Goal: Information Seeking & Learning: Learn about a topic

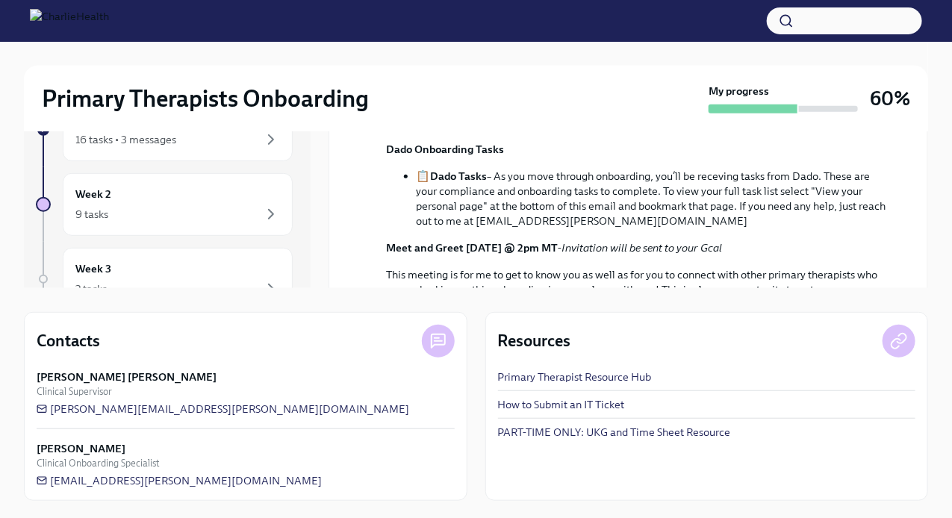
scroll to position [458, 0]
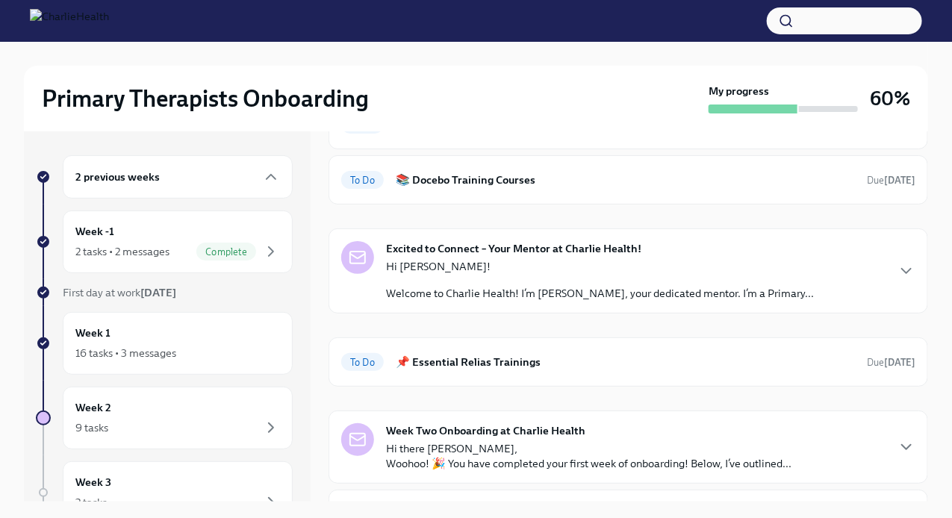
scroll to position [366, 0]
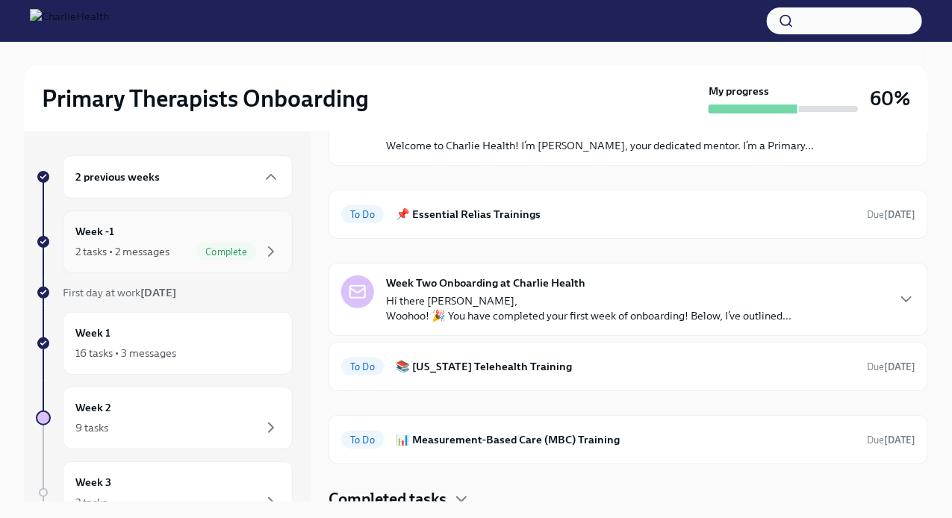
click at [89, 239] on h6 "Week -1" at bounding box center [94, 231] width 39 height 16
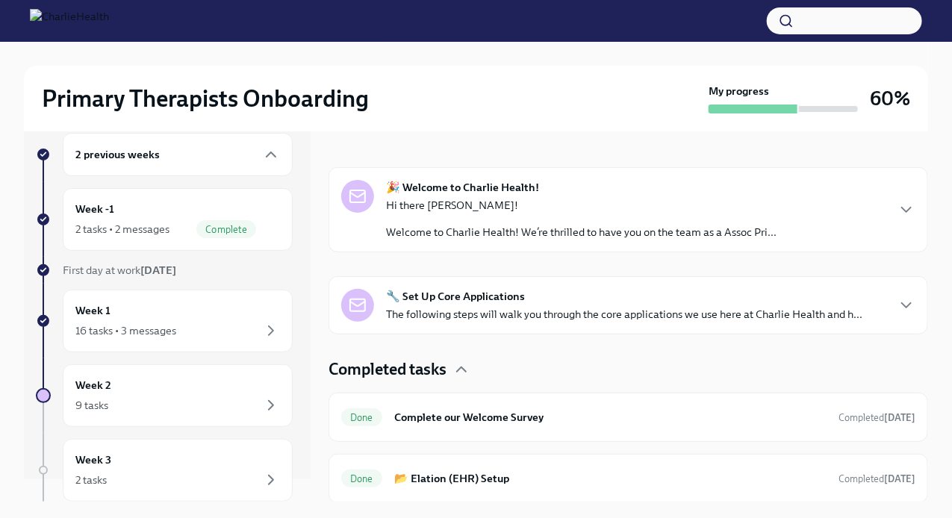
scroll to position [30, 0]
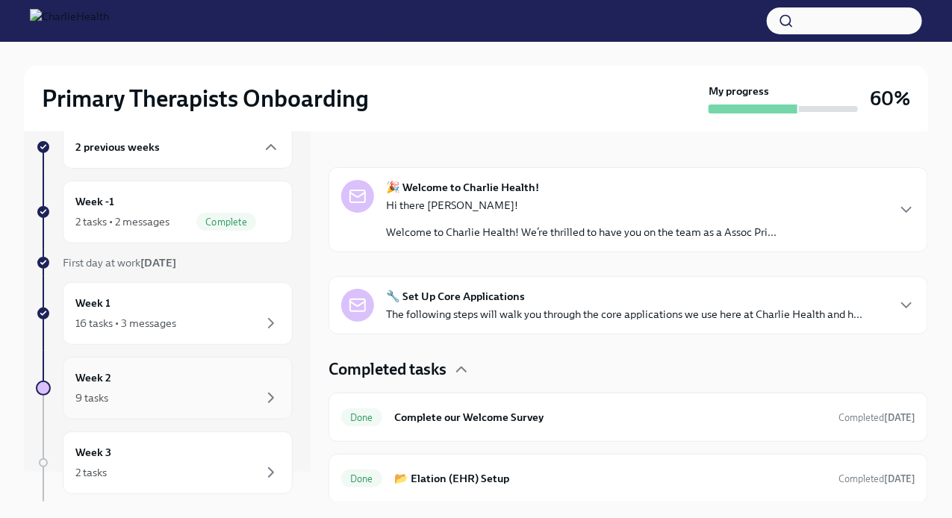
click at [109, 373] on h6 "Week 2" at bounding box center [93, 378] width 36 height 16
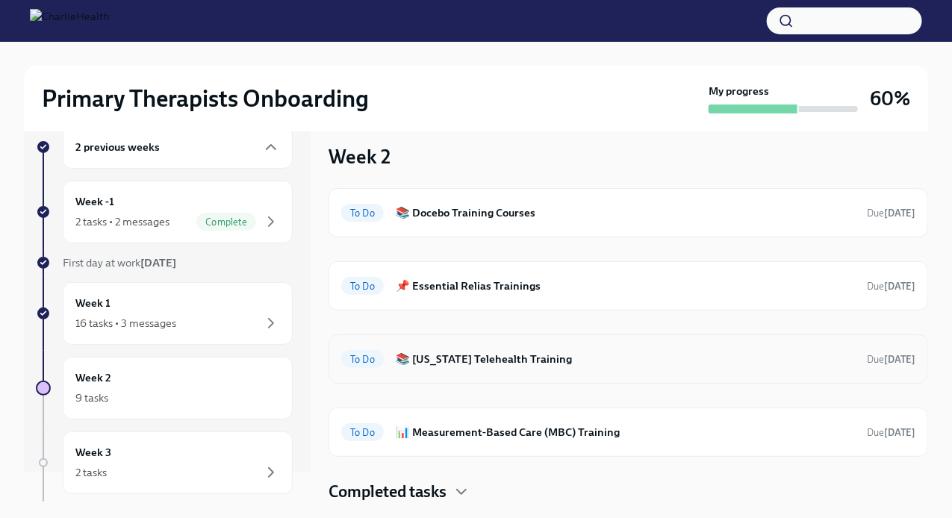
scroll to position [12, 0]
click at [440, 424] on h6 "📊 Measurement-Based Care (MBC) Training" at bounding box center [625, 432] width 459 height 16
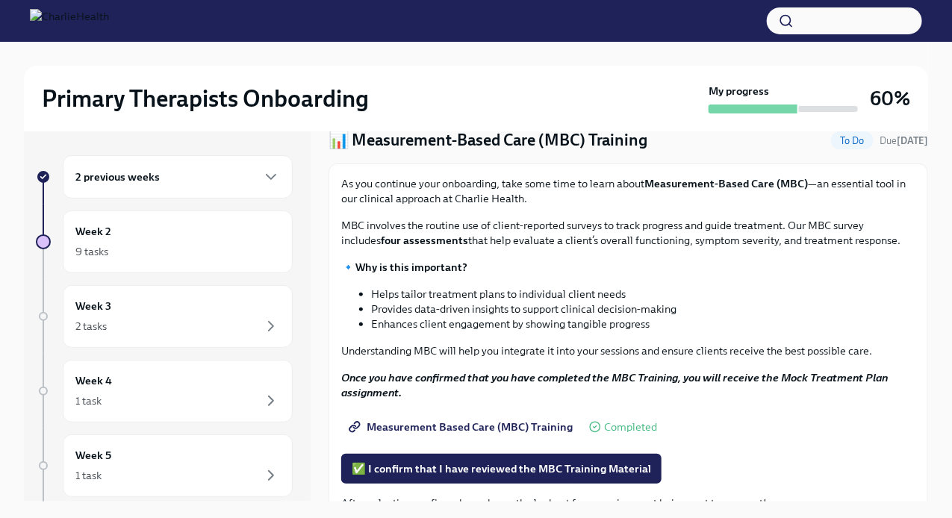
scroll to position [104, 0]
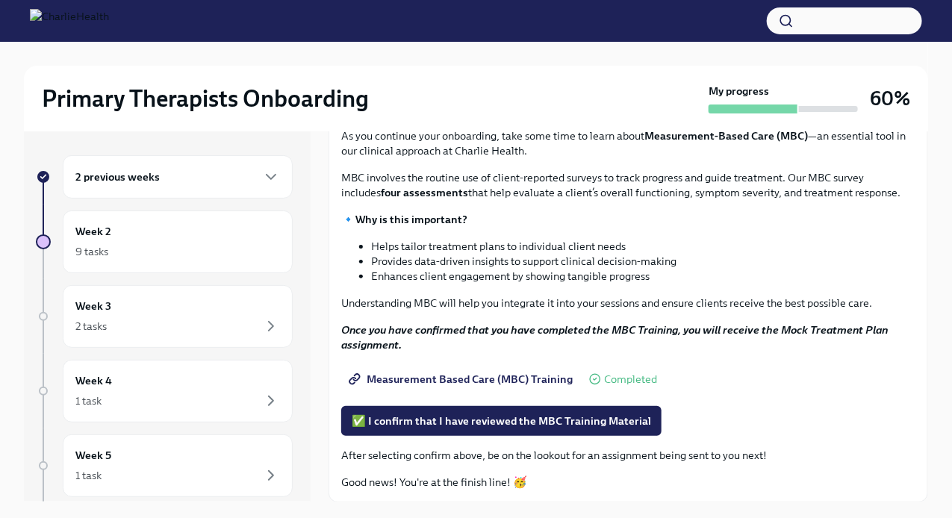
click at [461, 378] on span "Measurement Based Care (MBC) Training" at bounding box center [462, 379] width 221 height 15
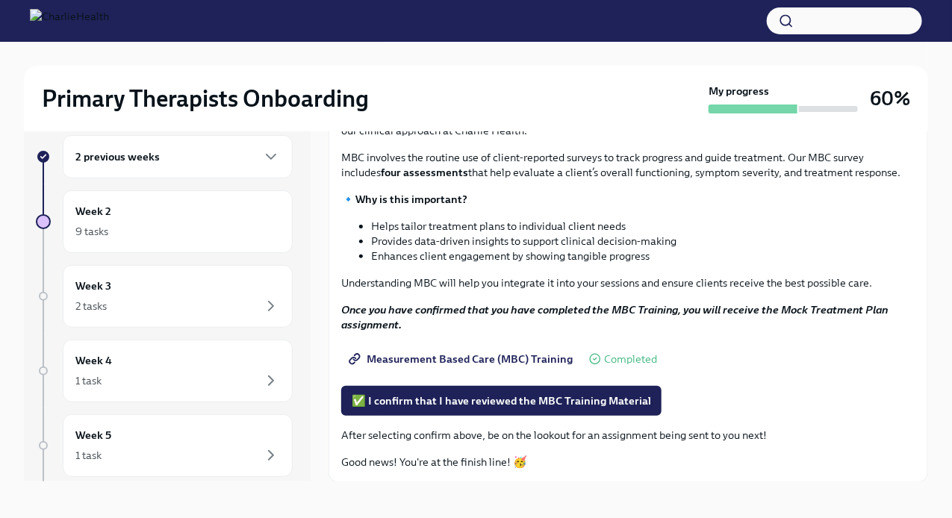
scroll to position [25, 0]
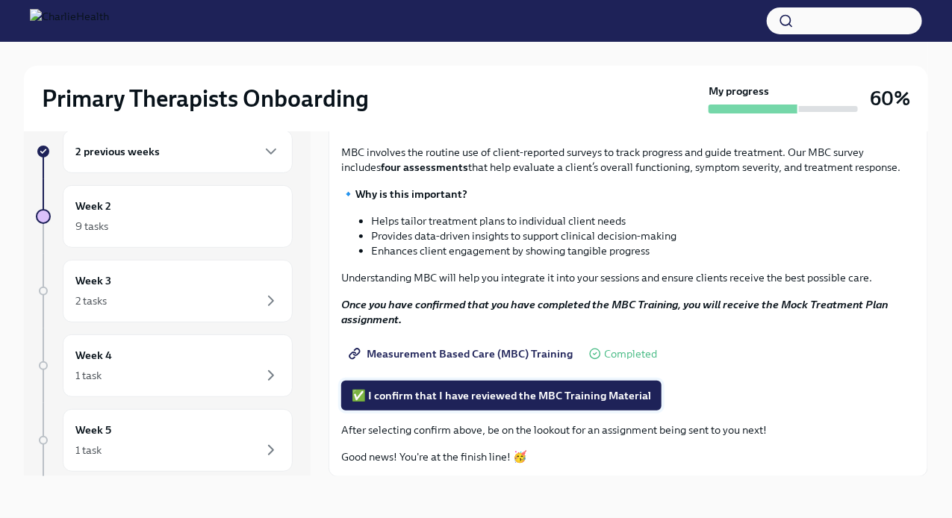
click at [481, 392] on span "✅ I confirm that I have reviewed the MBC Training Material" at bounding box center [501, 395] width 299 height 15
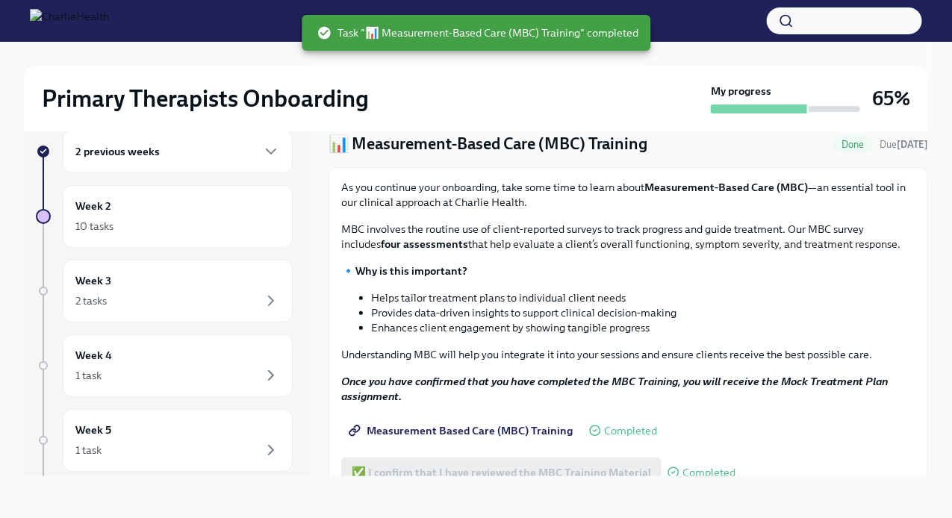
scroll to position [0, 0]
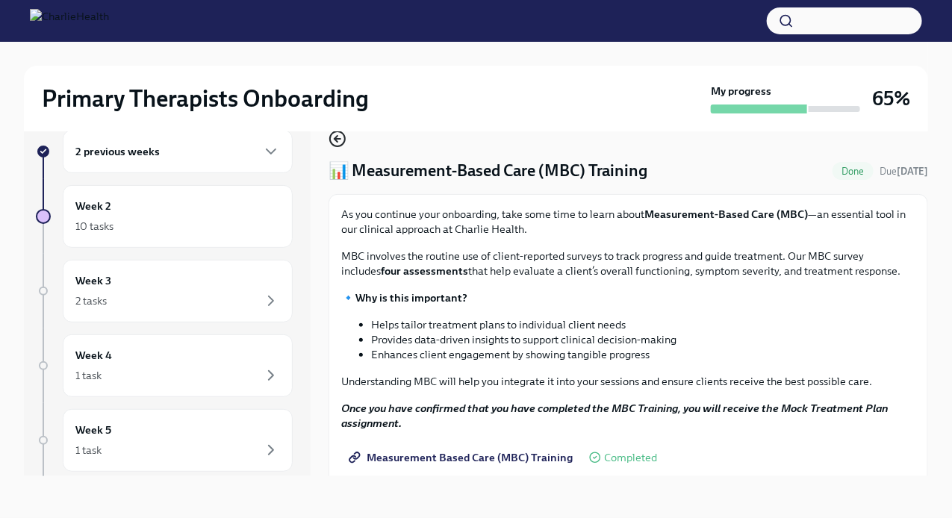
click at [343, 140] on icon "button" at bounding box center [337, 139] width 18 height 18
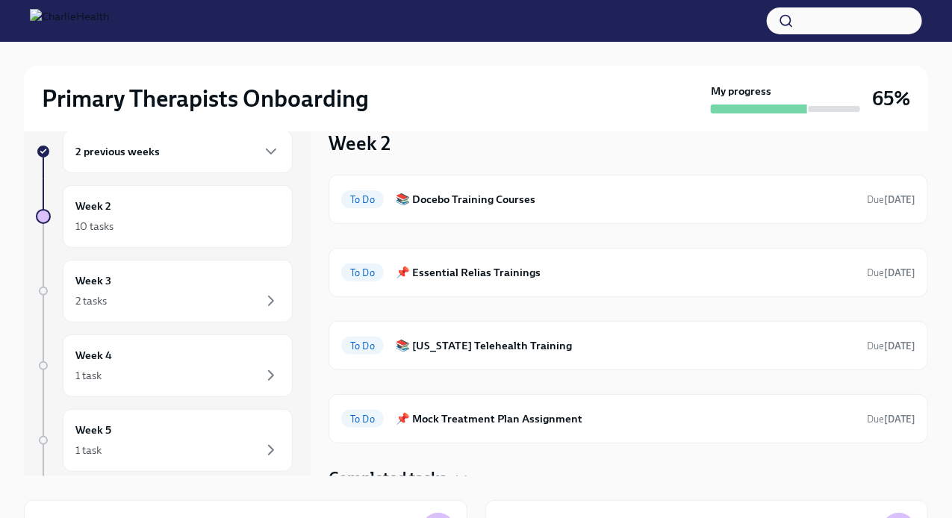
scroll to position [9, 0]
